Goal: Check status: Check status

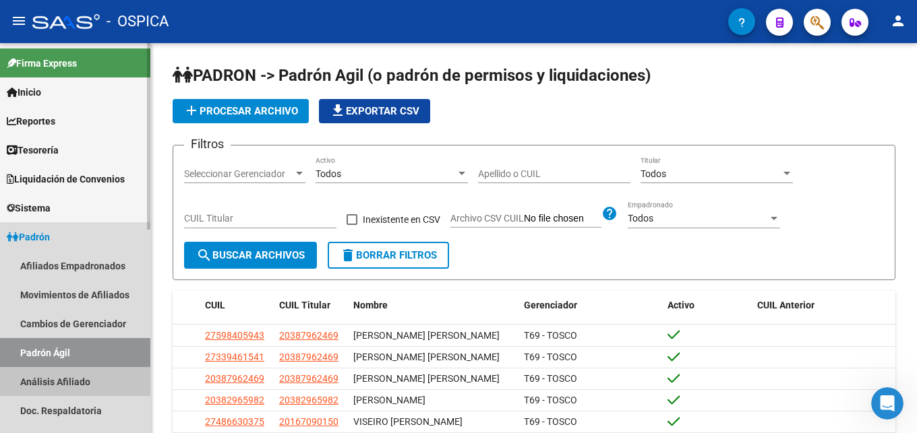
click at [73, 380] on link "Análisis Afiliado" at bounding box center [75, 381] width 150 height 29
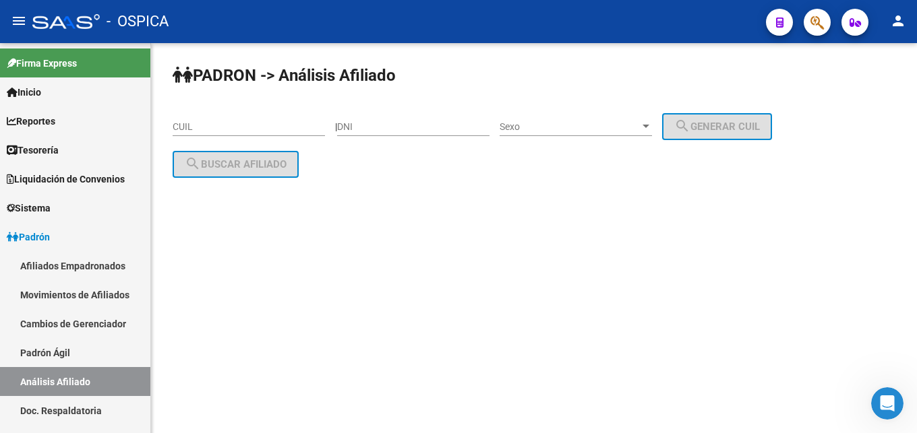
click at [200, 127] on input "CUIL" at bounding box center [249, 126] width 152 height 11
paste input "20-28106618-9"
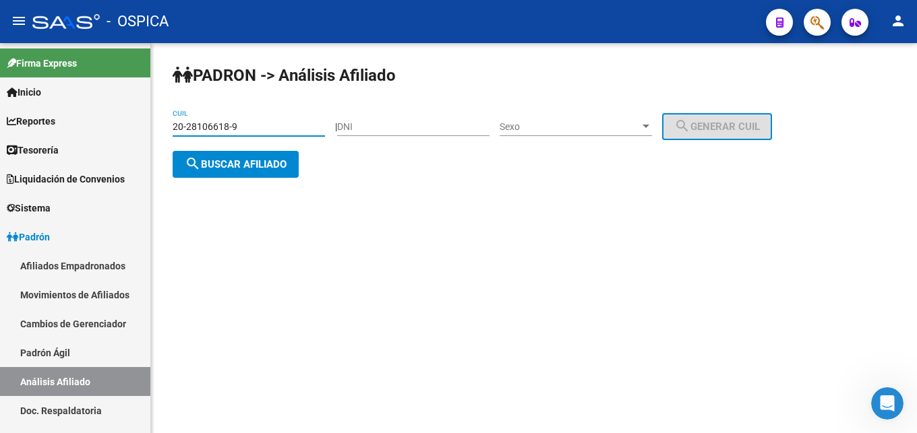
type input "20-28106618-9"
click at [260, 161] on span "search Buscar afiliado" at bounding box center [236, 164] width 102 height 12
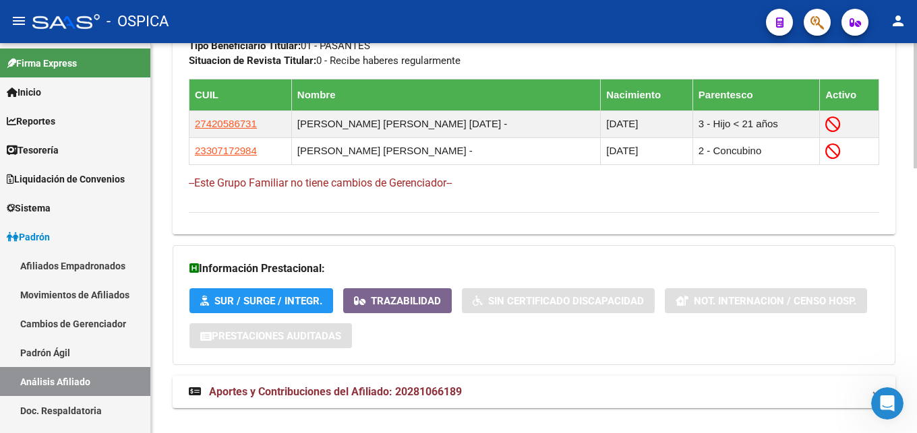
scroll to position [822, 0]
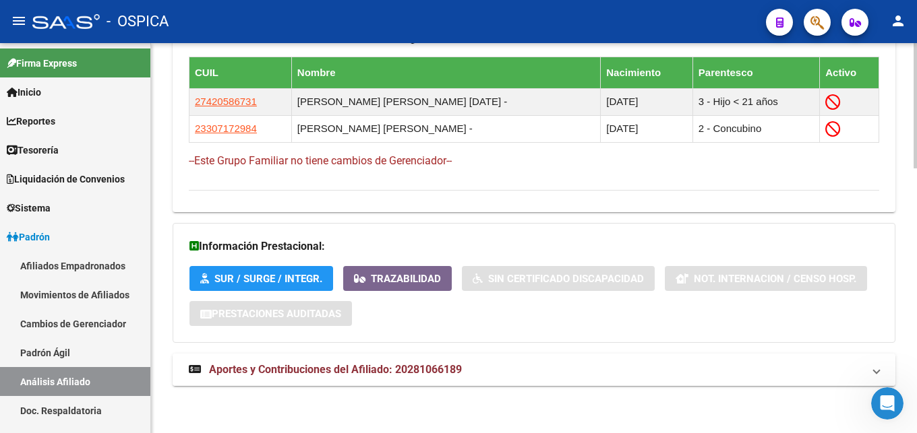
click at [355, 377] on span "Aportes y Contribuciones del Afiliado: 20281066189" at bounding box center [531, 370] width 685 height 15
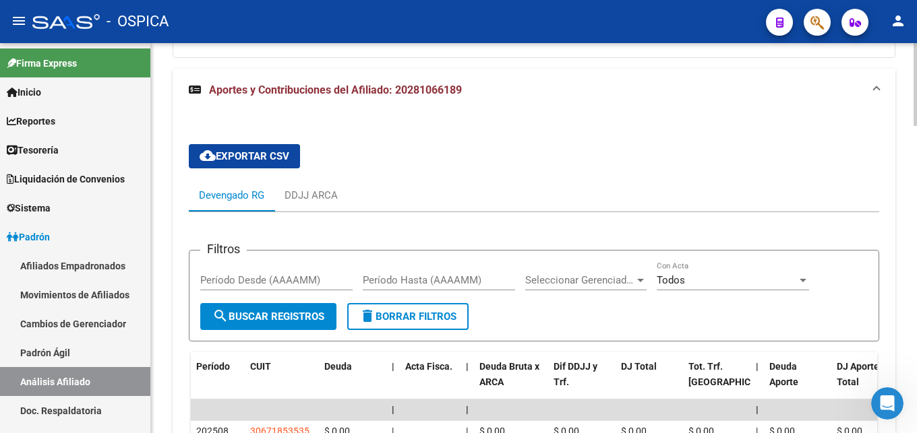
scroll to position [1314, 0]
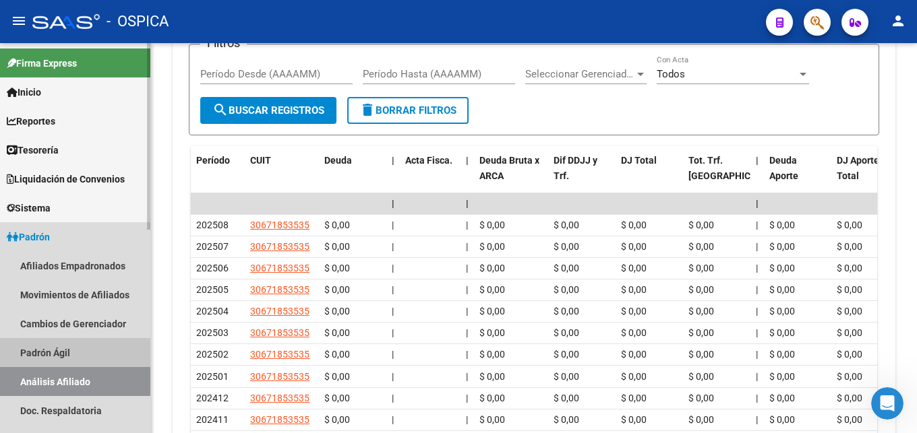
click at [57, 362] on link "Padrón Ágil" at bounding box center [75, 352] width 150 height 29
click at [62, 354] on link "Padrón Ágil" at bounding box center [75, 352] width 150 height 29
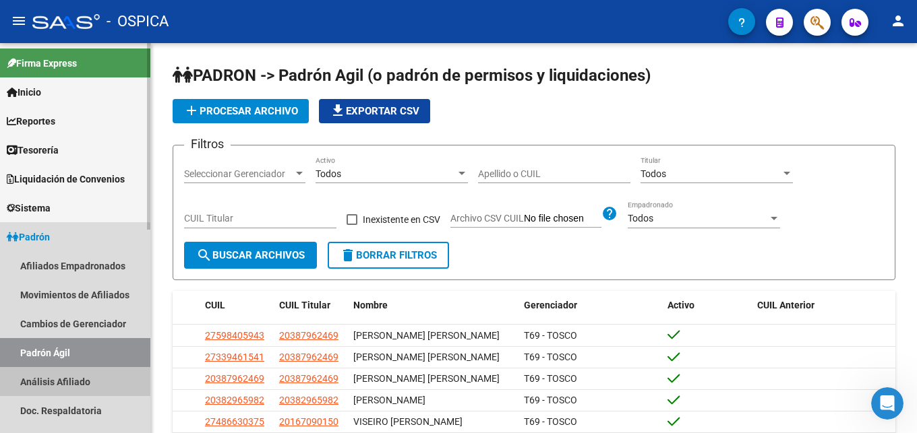
click at [73, 379] on link "Análisis Afiliado" at bounding box center [75, 381] width 150 height 29
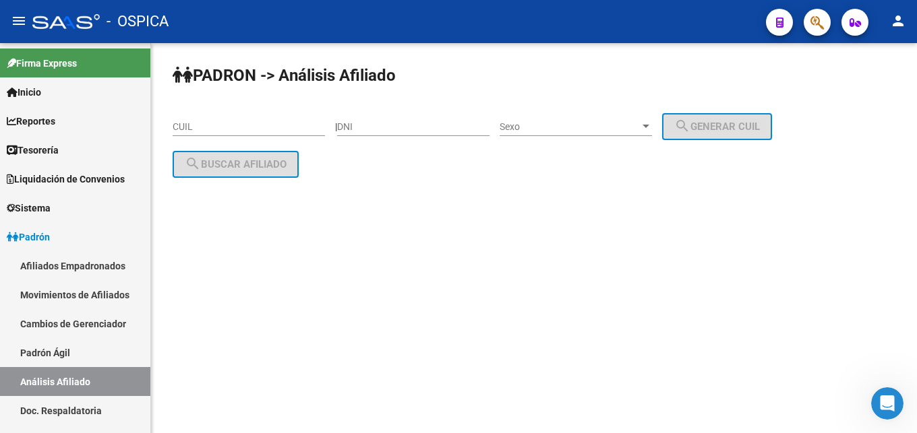
click at [369, 125] on input "DNI" at bounding box center [413, 126] width 152 height 11
paste input "30616277"
type input "30616277"
click at [544, 119] on div "Sexo Sexo" at bounding box center [575, 122] width 152 height 27
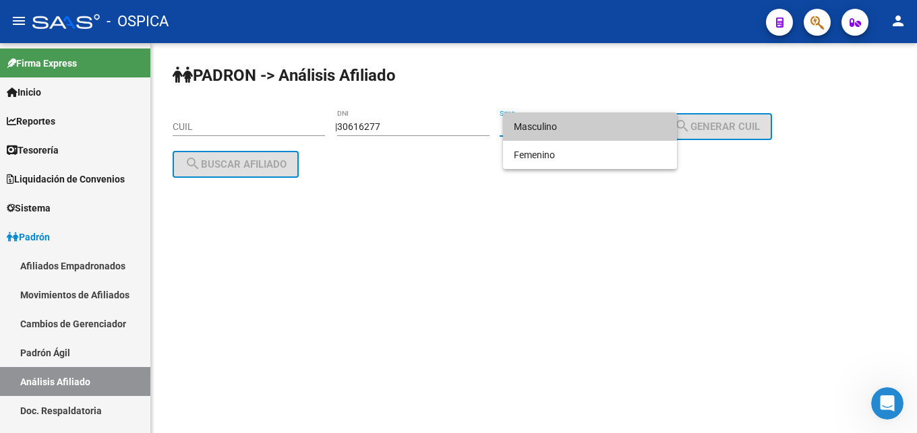
click at [546, 131] on span "Masculino" at bounding box center [590, 127] width 152 height 28
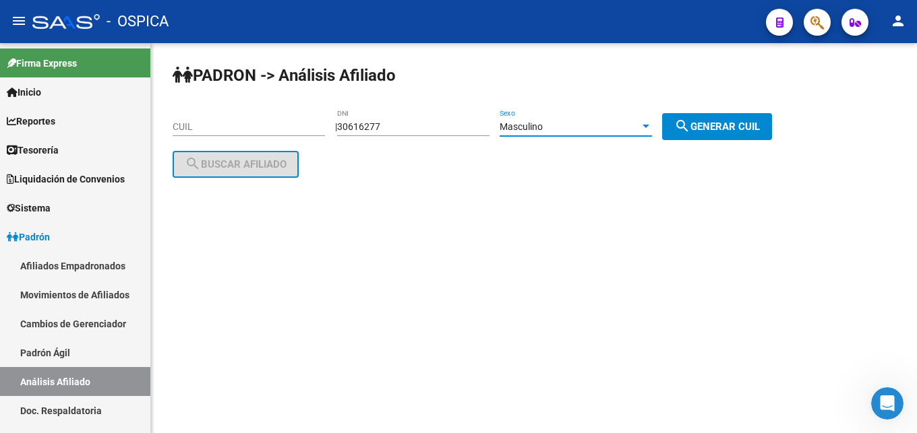
click at [716, 133] on button "search Generar CUIL" at bounding box center [717, 126] width 110 height 27
type input "20-30616277-3"
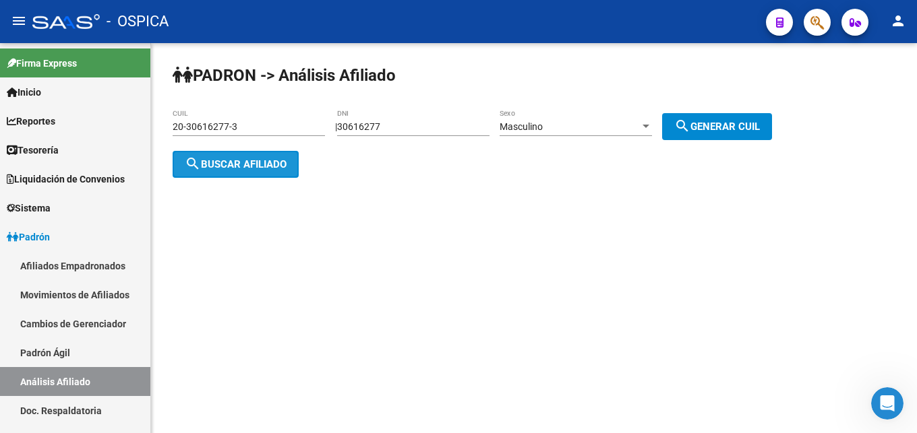
click at [235, 173] on button "search Buscar afiliado" at bounding box center [236, 164] width 126 height 27
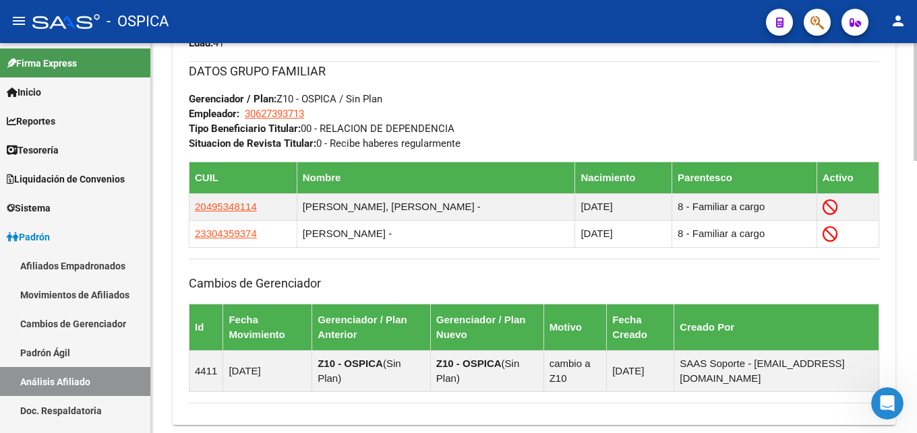
scroll to position [901, 0]
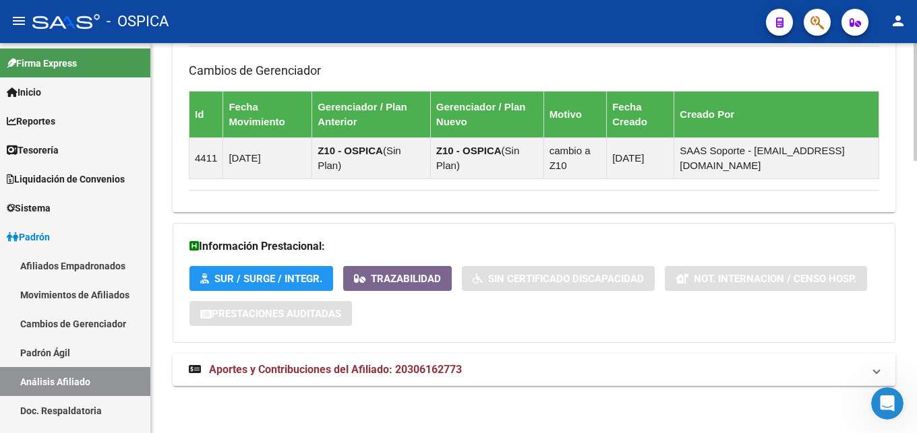
click at [363, 371] on span "Aportes y Contribuciones del Afiliado: 20306162773" at bounding box center [335, 369] width 253 height 13
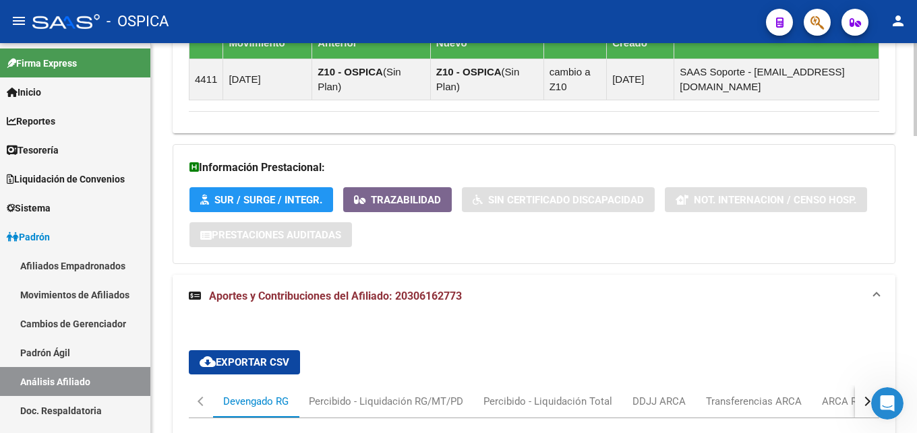
scroll to position [1186, 0]
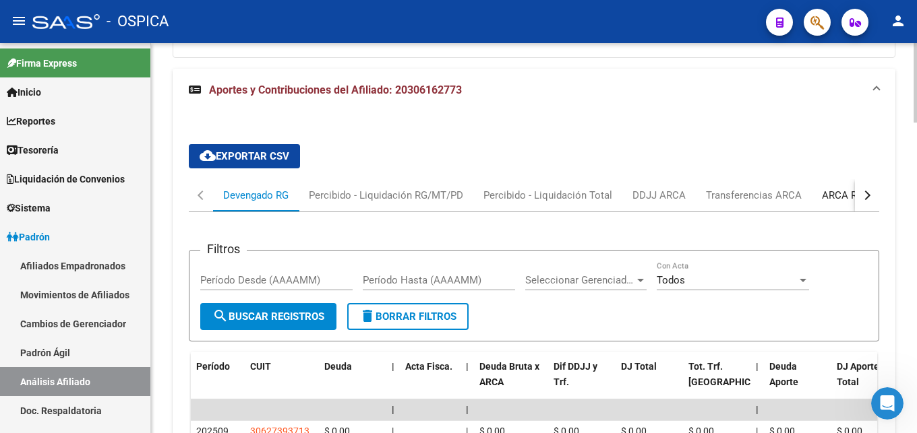
click at [822, 196] on div "ARCA Relaciones Laborales" at bounding box center [885, 195] width 126 height 15
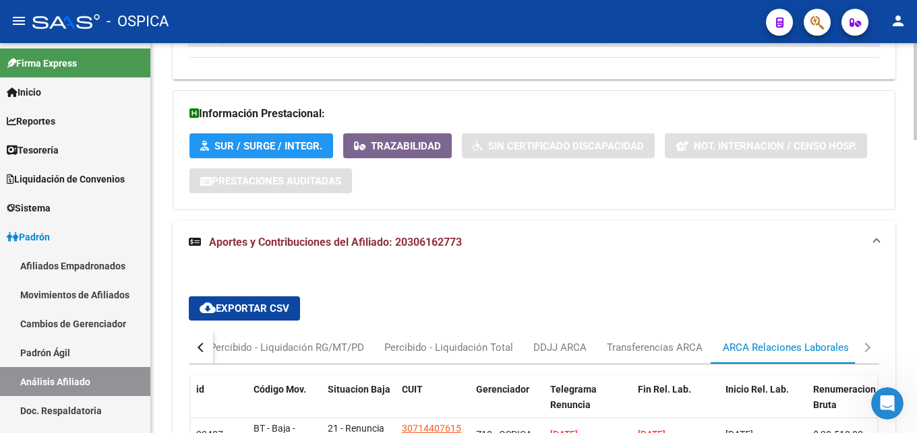
scroll to position [1182, 0]
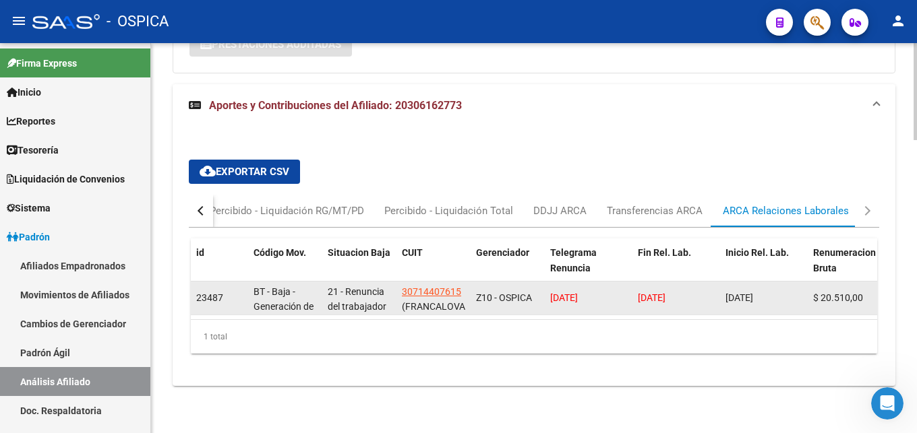
click at [547, 296] on datatable-body-cell "[DATE]" at bounding box center [589, 298] width 88 height 33
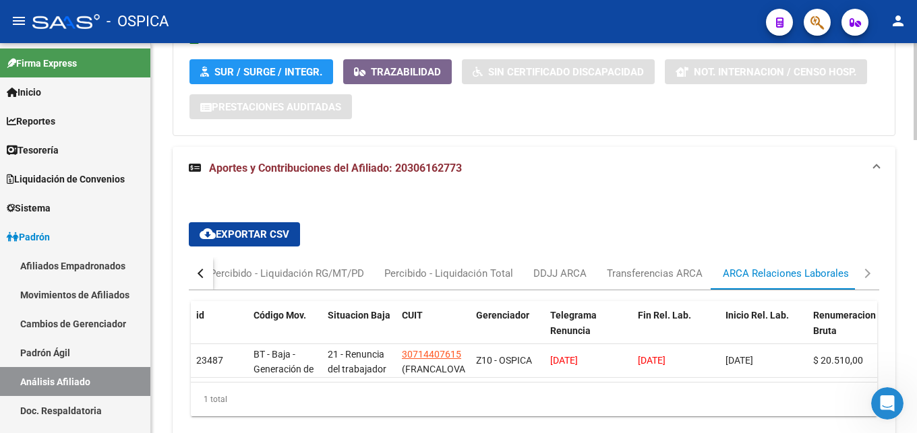
scroll to position [1169, 0]
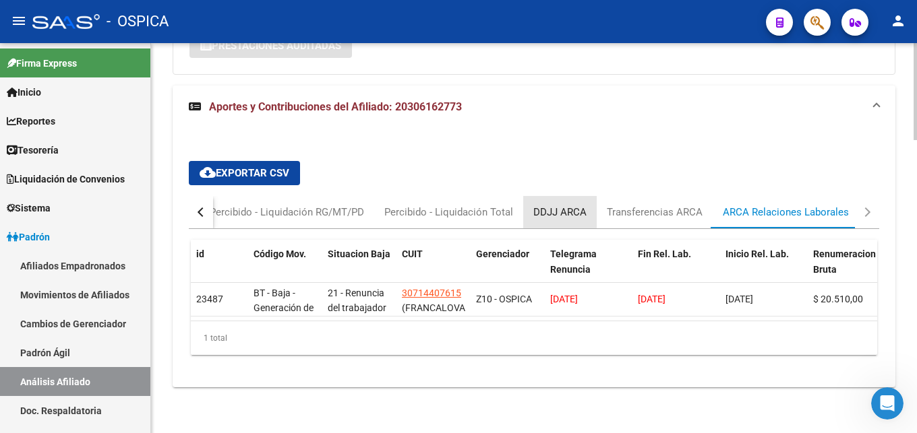
click at [555, 206] on div "DDJJ ARCA" at bounding box center [559, 212] width 53 height 15
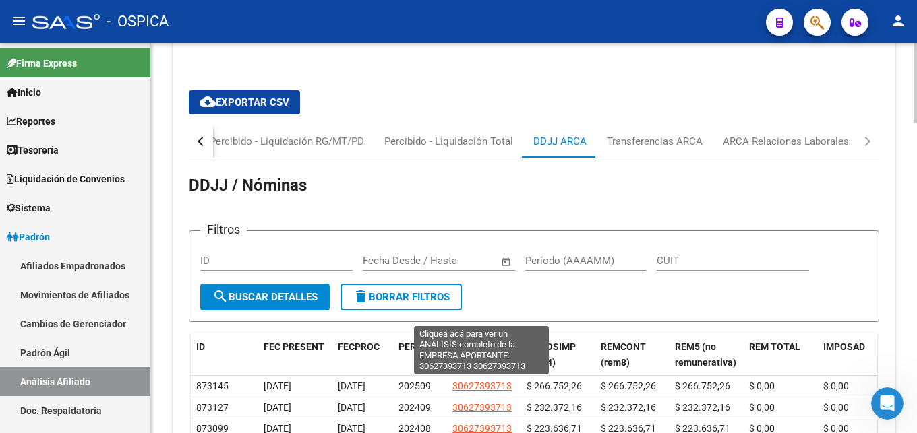
scroll to position [1308, 0]
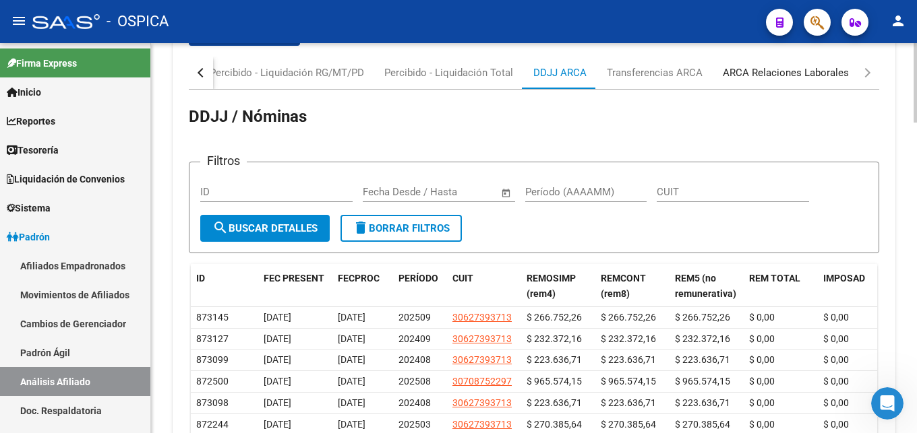
click at [730, 70] on div "ARCA Relaciones Laborales" at bounding box center [786, 72] width 126 height 15
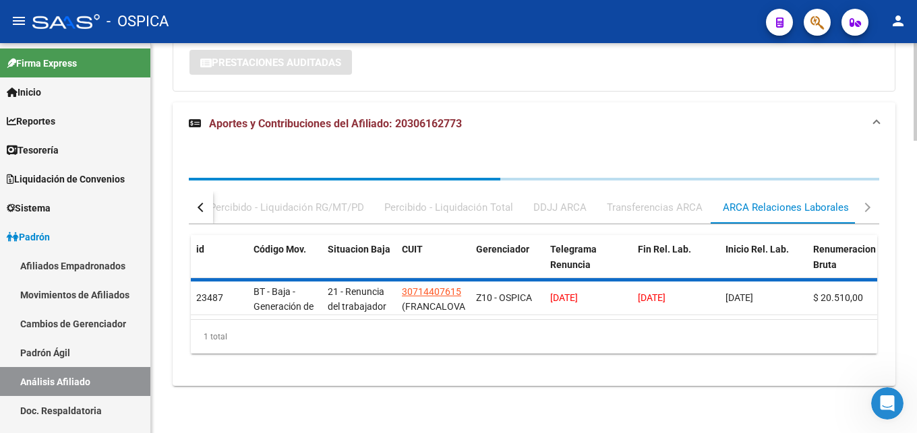
scroll to position [1033, 0]
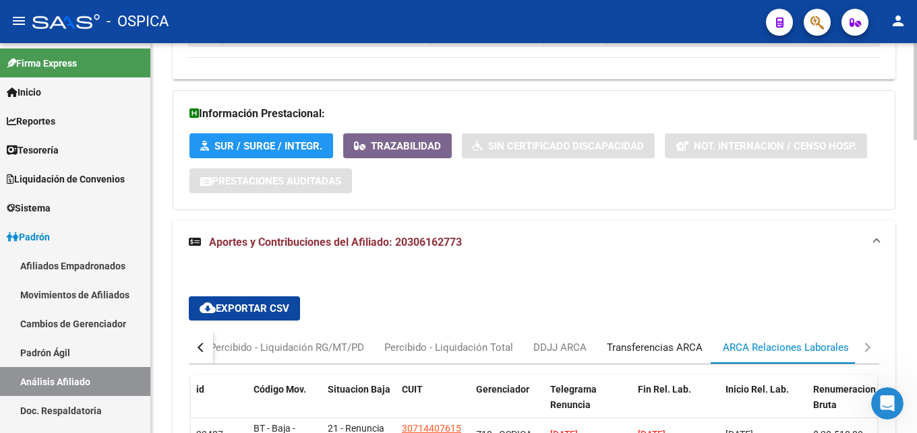
click at [614, 351] on div "Transferencias ARCA" at bounding box center [655, 347] width 96 height 15
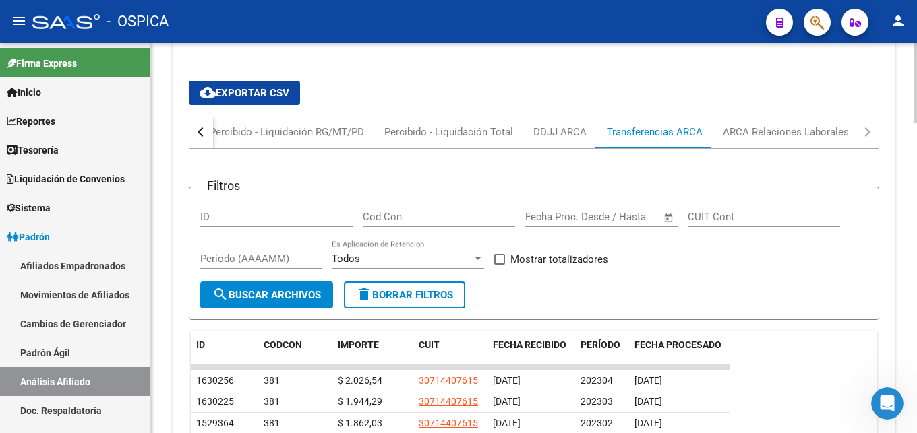
scroll to position [1308, 0]
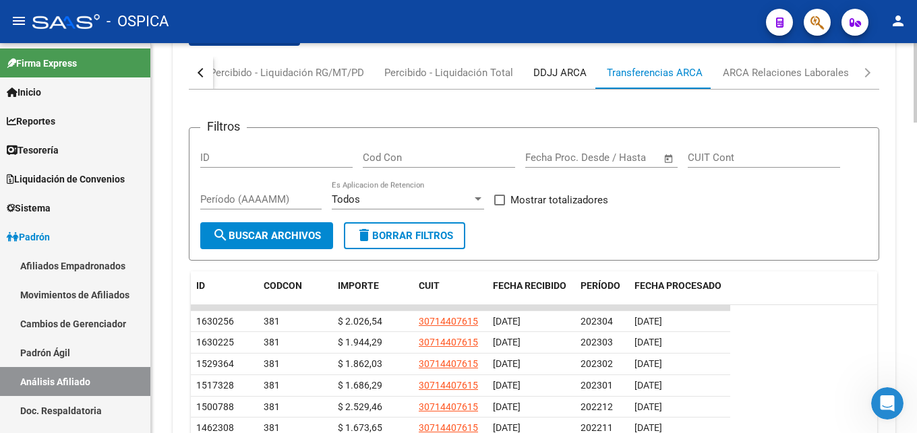
click at [574, 78] on div "DDJJ ARCA" at bounding box center [559, 72] width 53 height 15
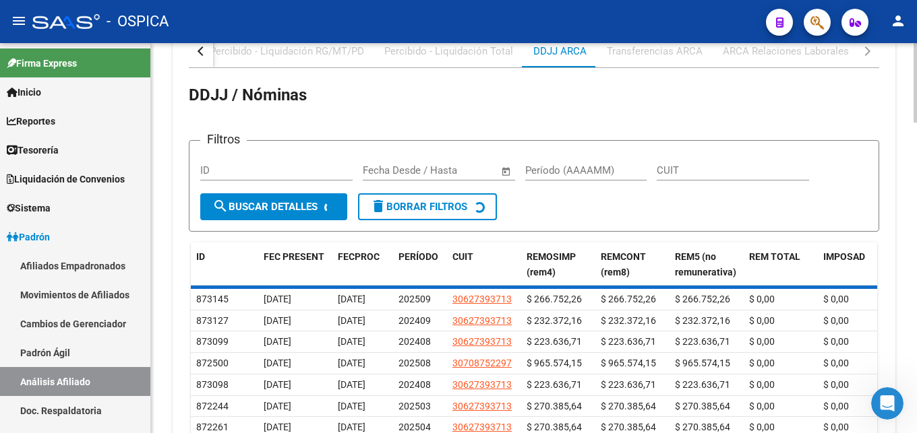
scroll to position [1033, 0]
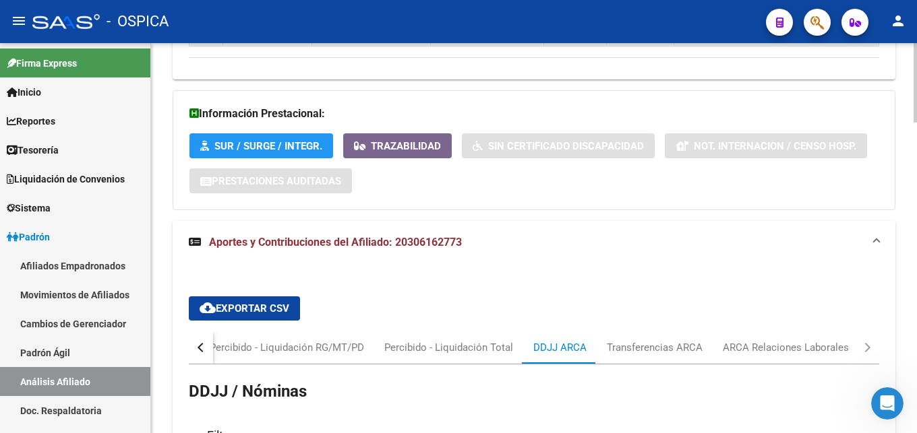
click at [204, 347] on div "button" at bounding box center [201, 347] width 9 height 9
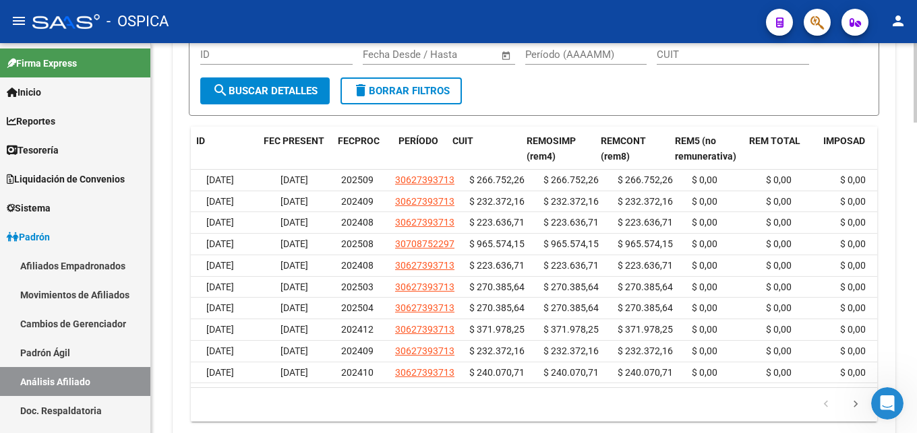
scroll to position [0, 0]
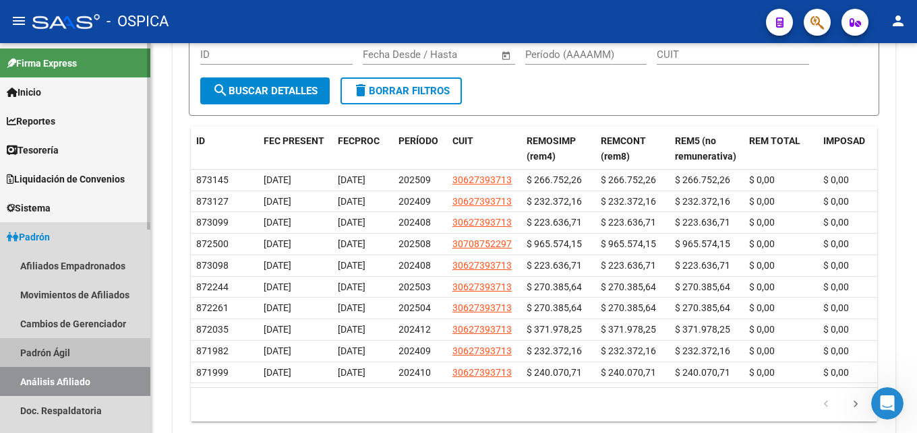
click at [57, 355] on link "Padrón Ágil" at bounding box center [75, 352] width 150 height 29
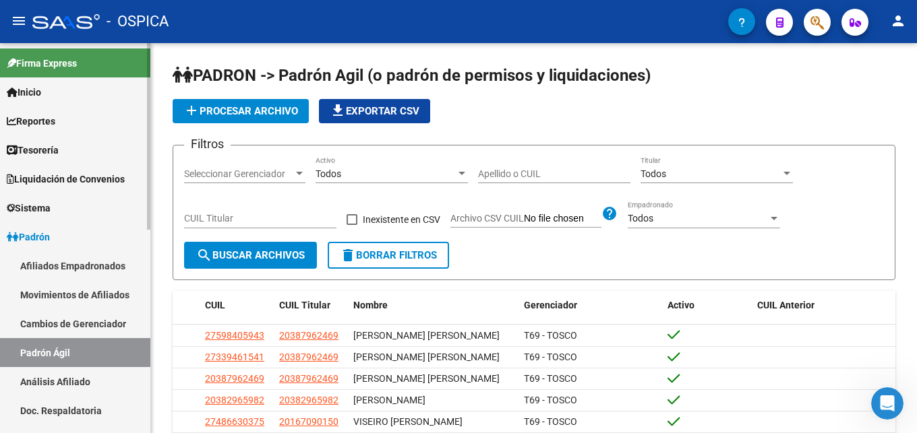
click at [82, 375] on link "Análisis Afiliado" at bounding box center [75, 381] width 150 height 29
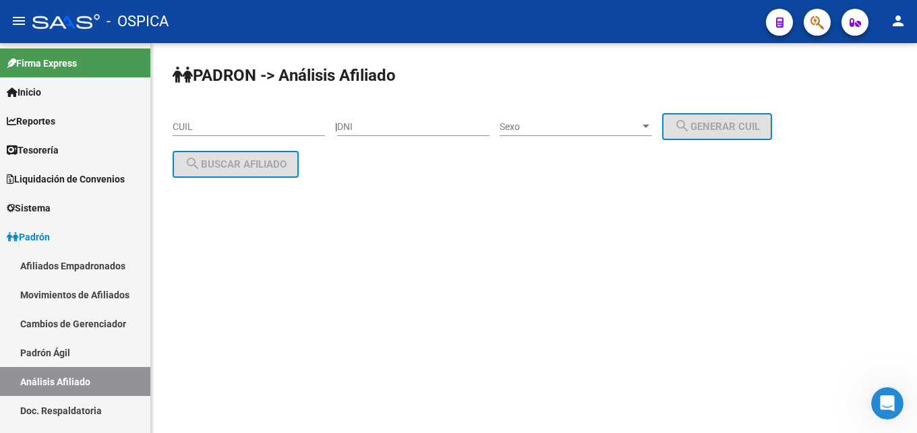
click at [206, 124] on input "CUIL" at bounding box center [249, 126] width 152 height 11
paste input "20-38524143-8"
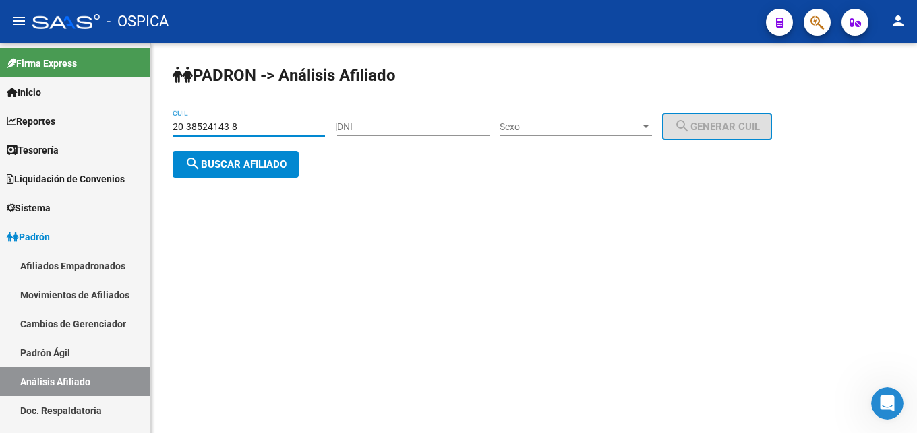
type input "20-38524143-8"
click at [245, 174] on button "search Buscar afiliado" at bounding box center [236, 164] width 126 height 27
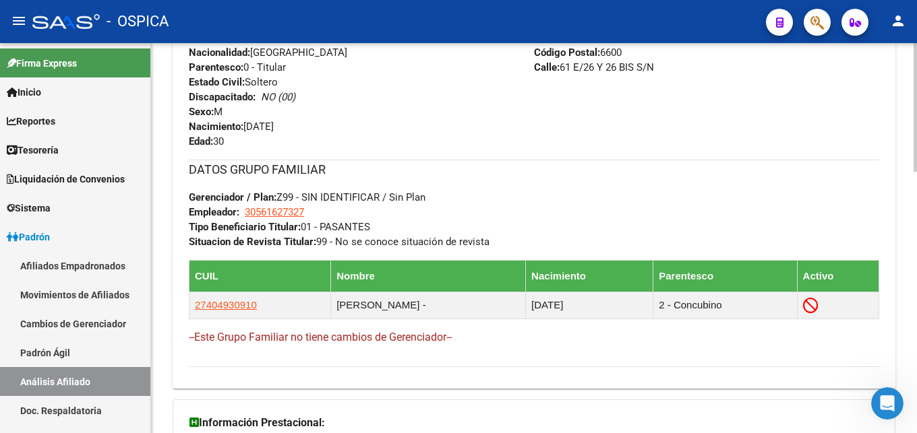
scroll to position [795, 0]
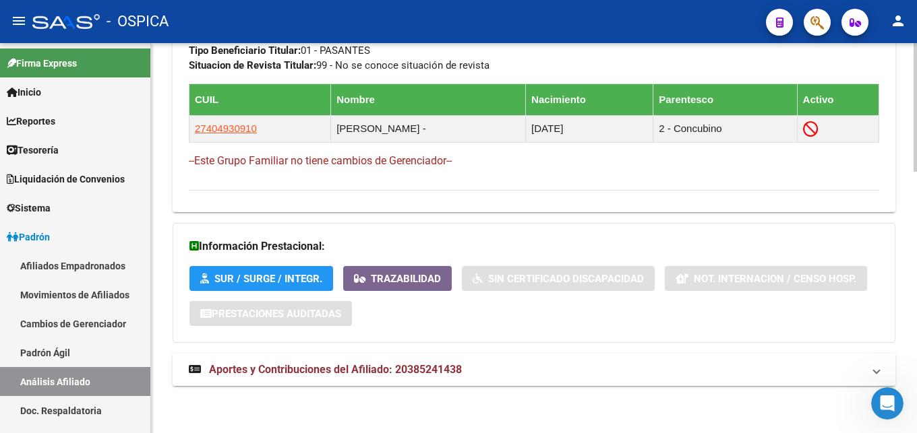
click at [367, 365] on span "Aportes y Contribuciones del Afiliado: 20385241438" at bounding box center [335, 369] width 253 height 13
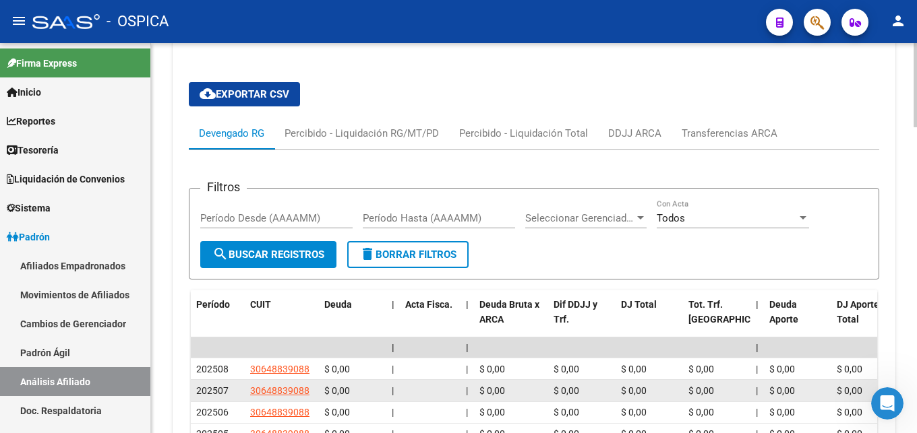
scroll to position [1349, 0]
